Goal: Obtain resource: Obtain resource

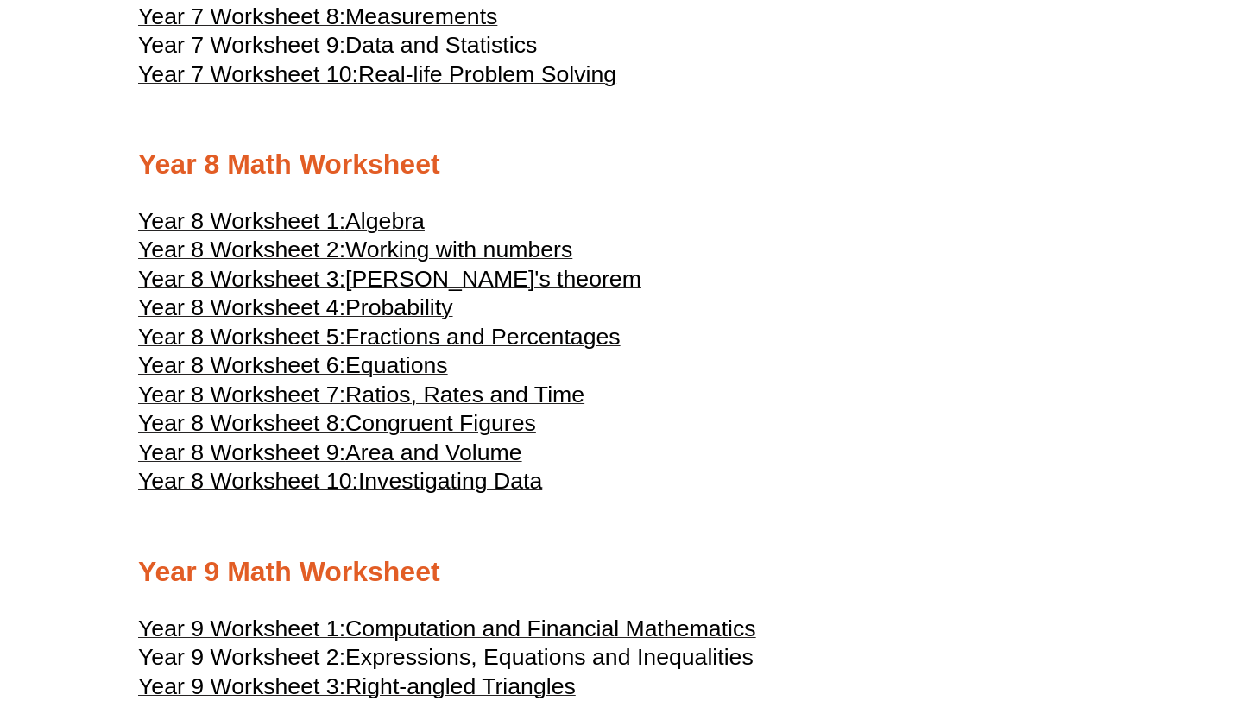
scroll to position [4458, 0]
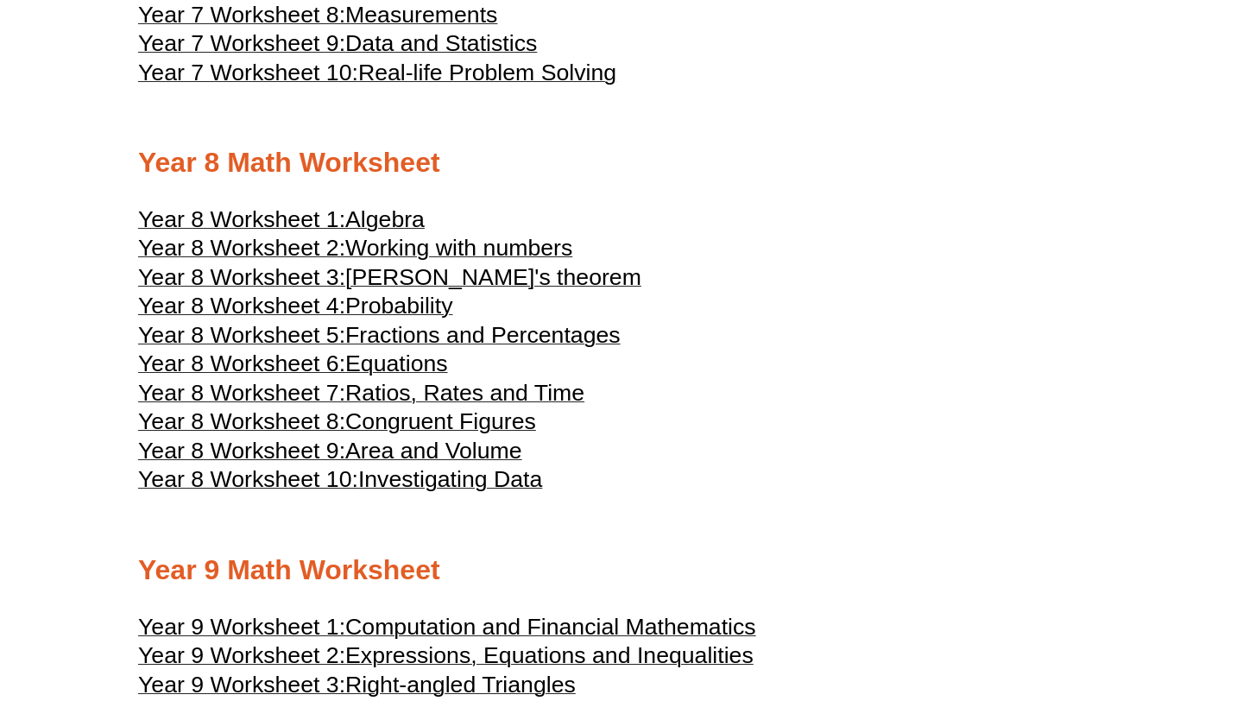
click at [334, 319] on span "Year 8 Worksheet 4:" at bounding box center [241, 306] width 207 height 26
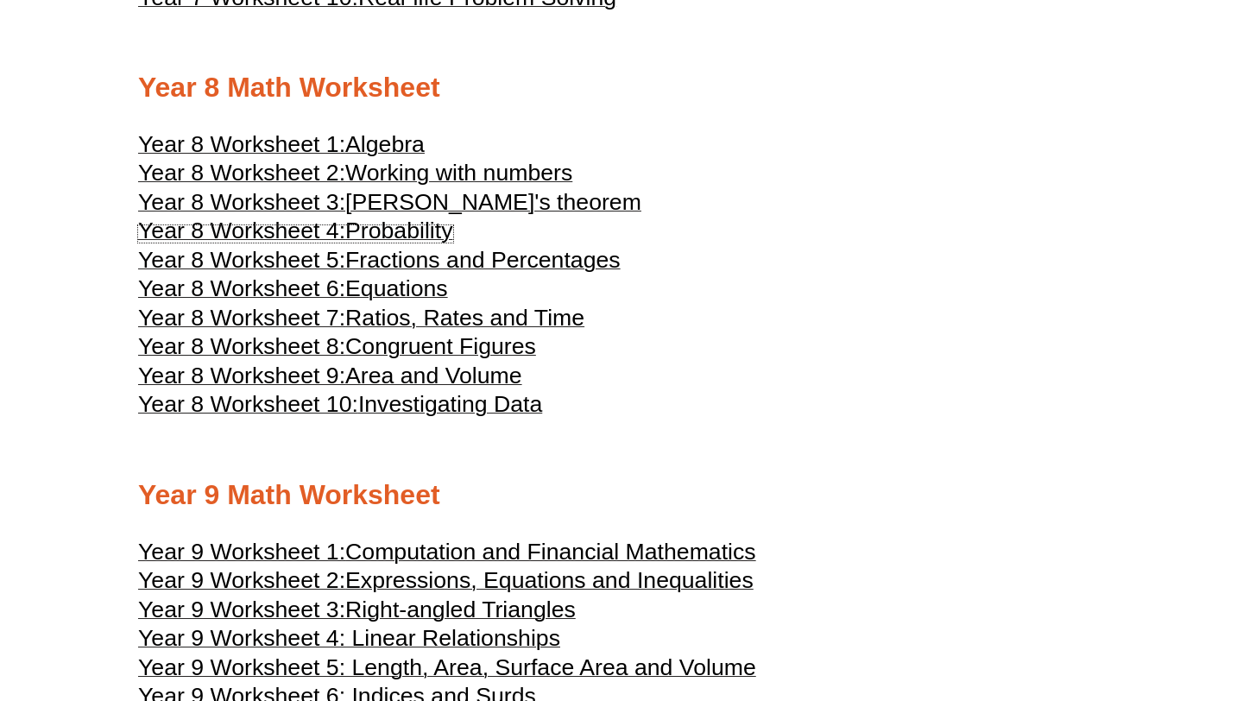
scroll to position [4533, 0]
click at [390, 418] on span "Investigating Data" at bounding box center [450, 405] width 184 height 26
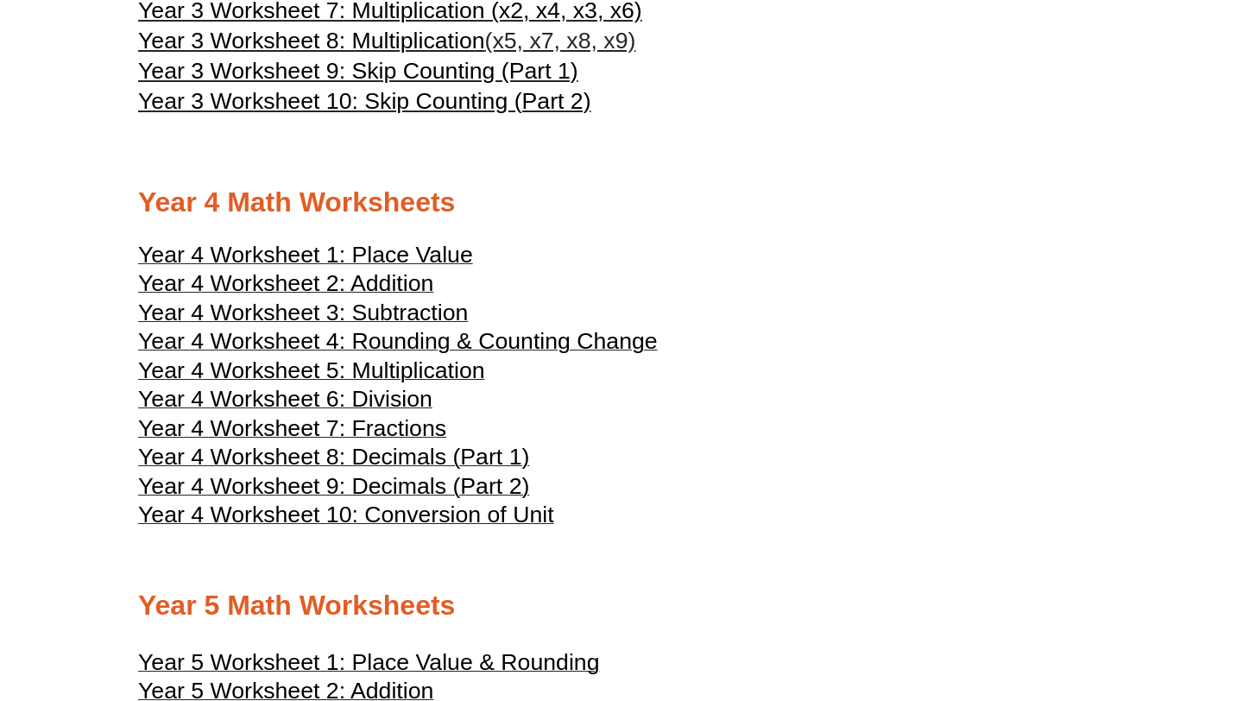
scroll to position [0, 0]
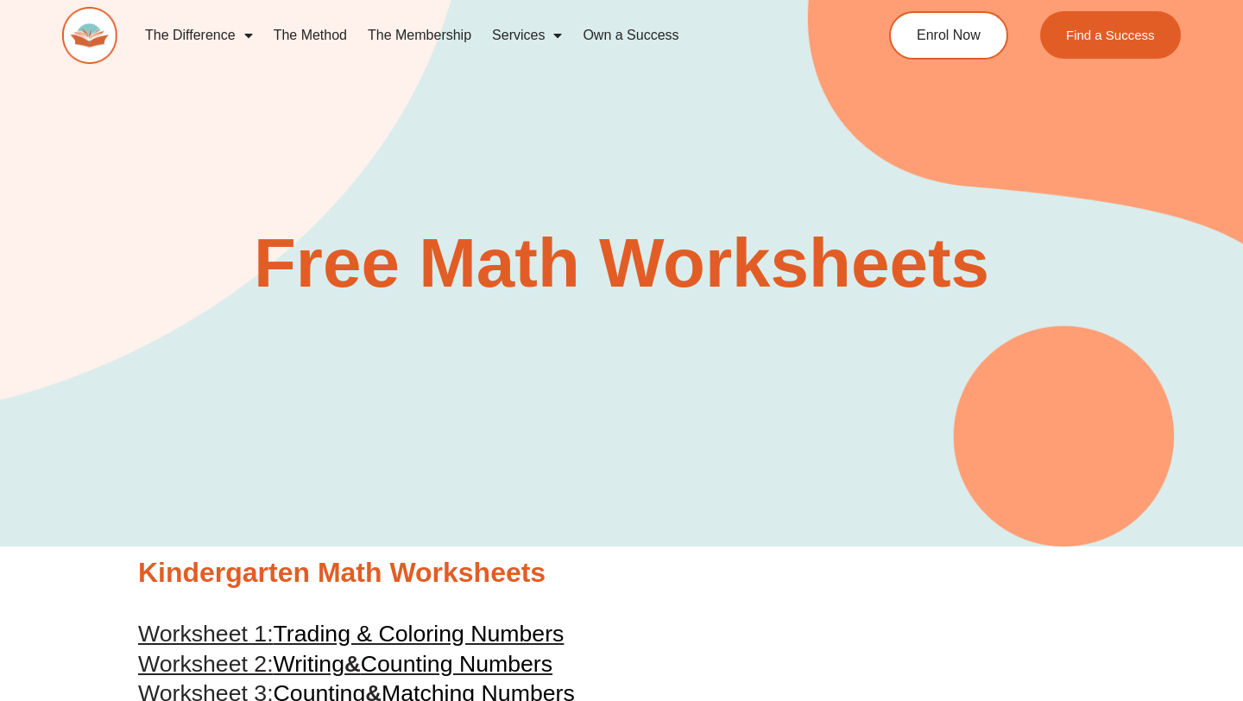
click at [103, 41] on img at bounding box center [89, 35] width 55 height 57
